Goal: Task Accomplishment & Management: Complete application form

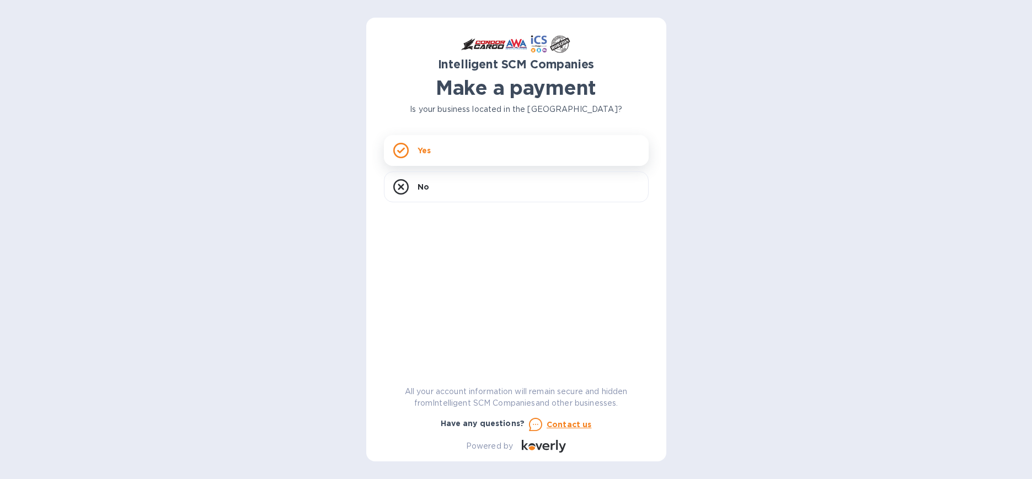
click at [507, 154] on div "Yes" at bounding box center [516, 150] width 265 height 31
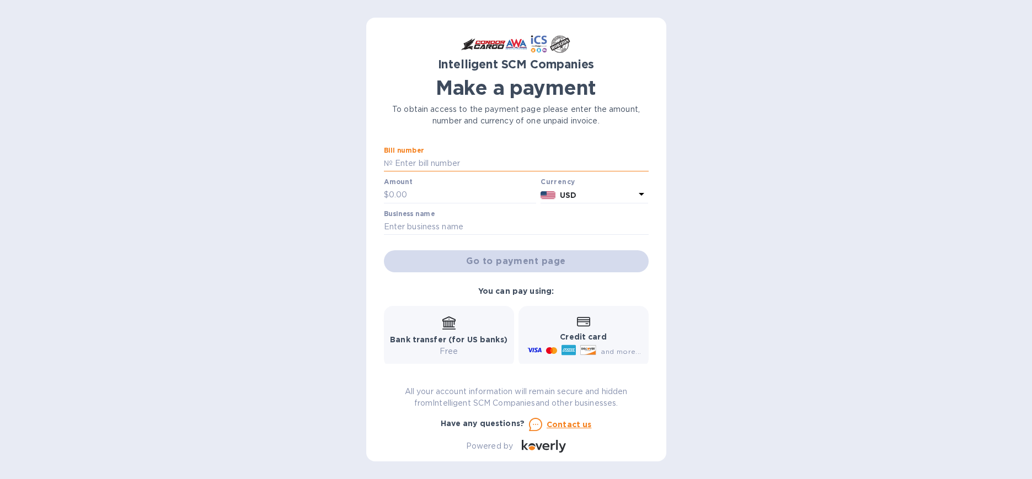
click at [502, 169] on input "text" at bounding box center [521, 164] width 256 height 17
type input "5YR80501131"
click at [445, 191] on input "text" at bounding box center [463, 195] width 148 height 17
type input "155"
click at [458, 223] on input "text" at bounding box center [516, 227] width 265 height 17
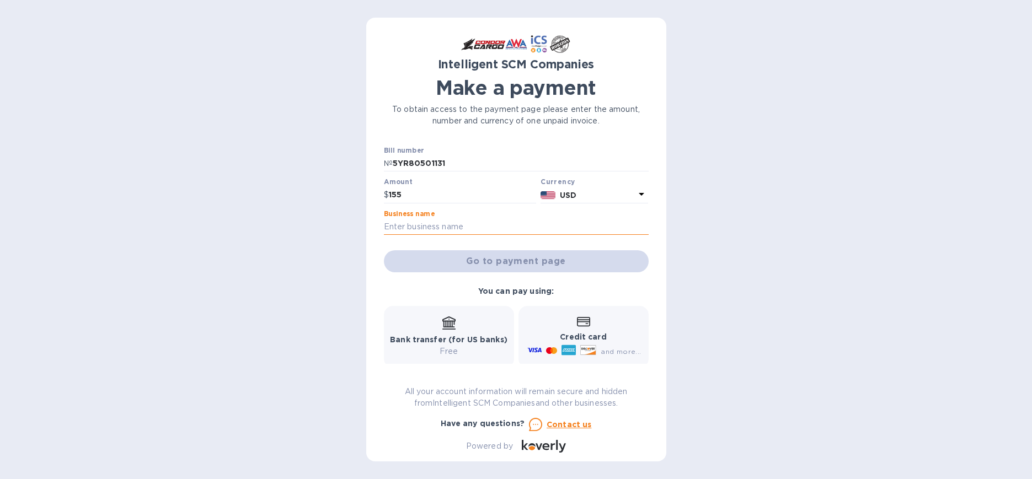
type input "Yale School of Public Health/[PERSON_NAME]"
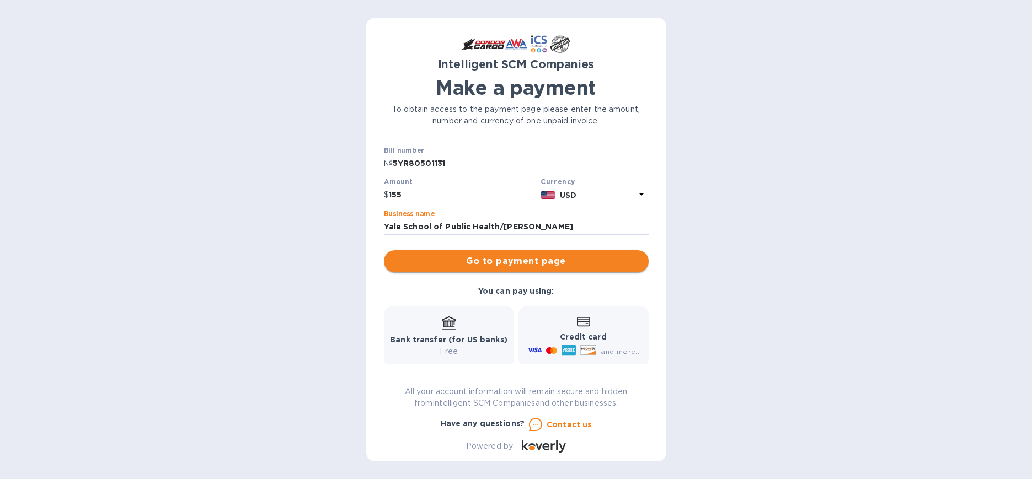
click at [503, 262] on span "Go to payment page" at bounding box center [516, 261] width 247 height 13
